Goal: Browse casually

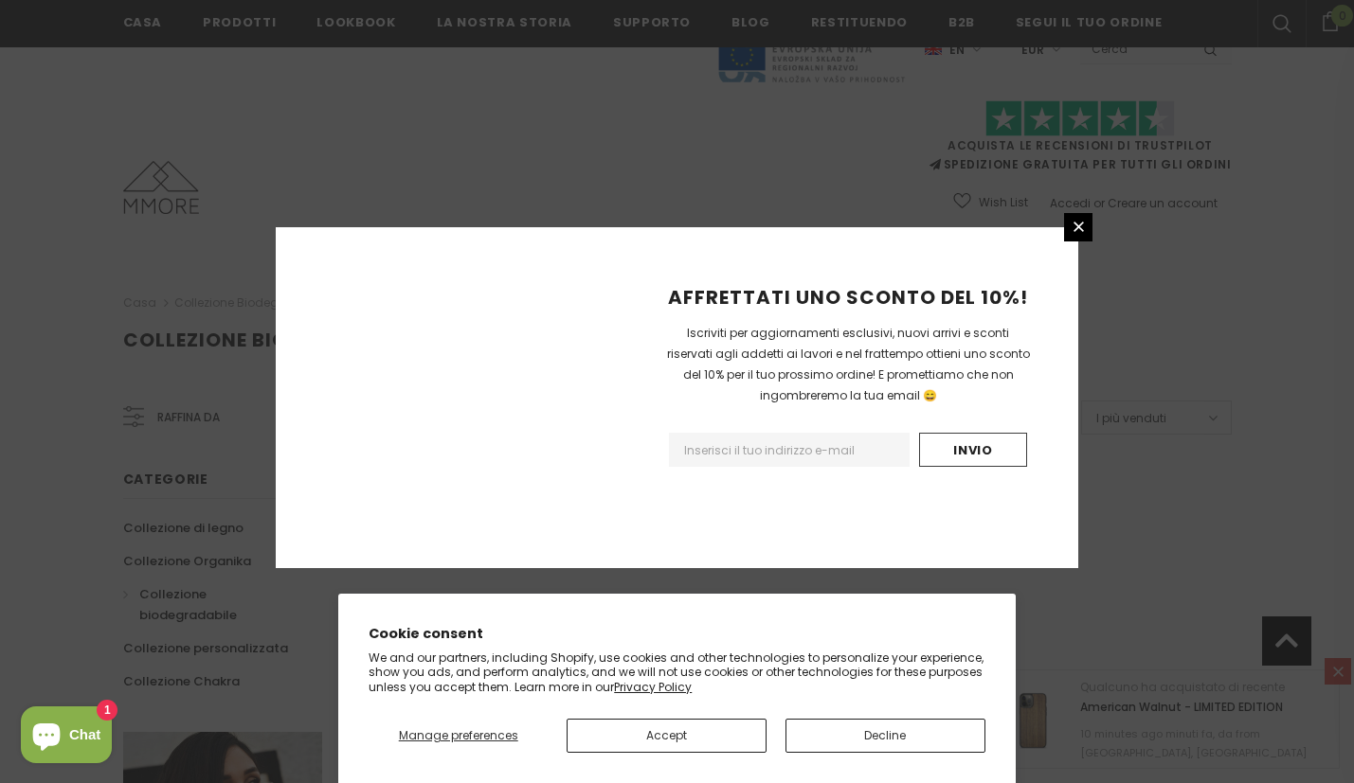
scroll to position [1159, 0]
